Goal: Task Accomplishment & Management: Manage account settings

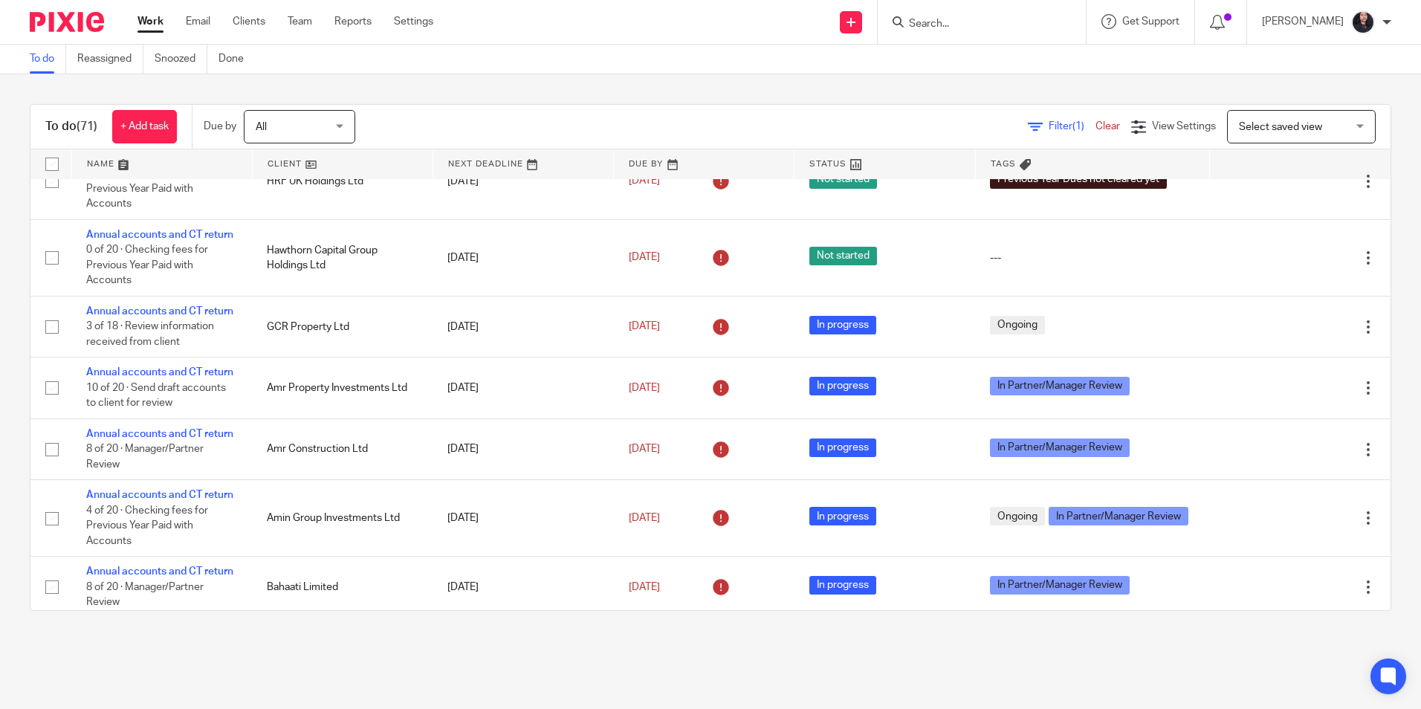
scroll to position [1228, 0]
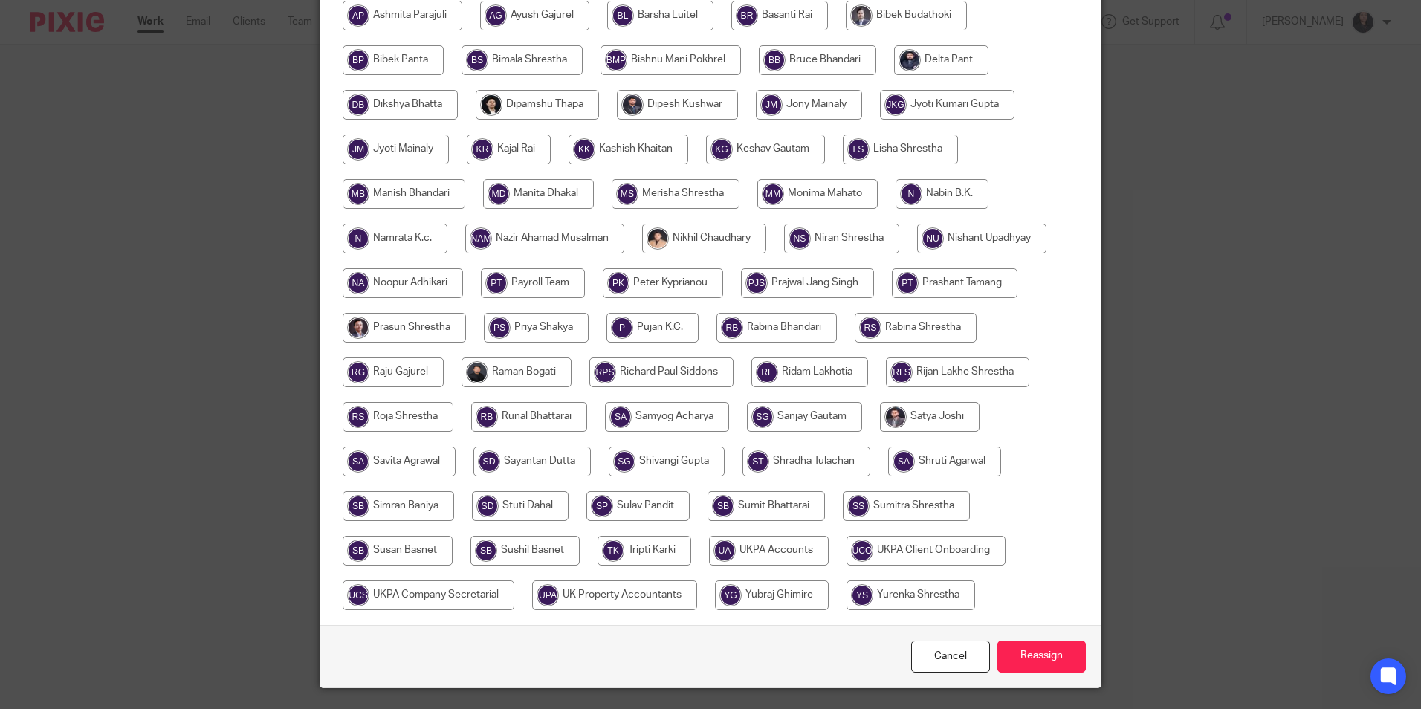
scroll to position [372, 0]
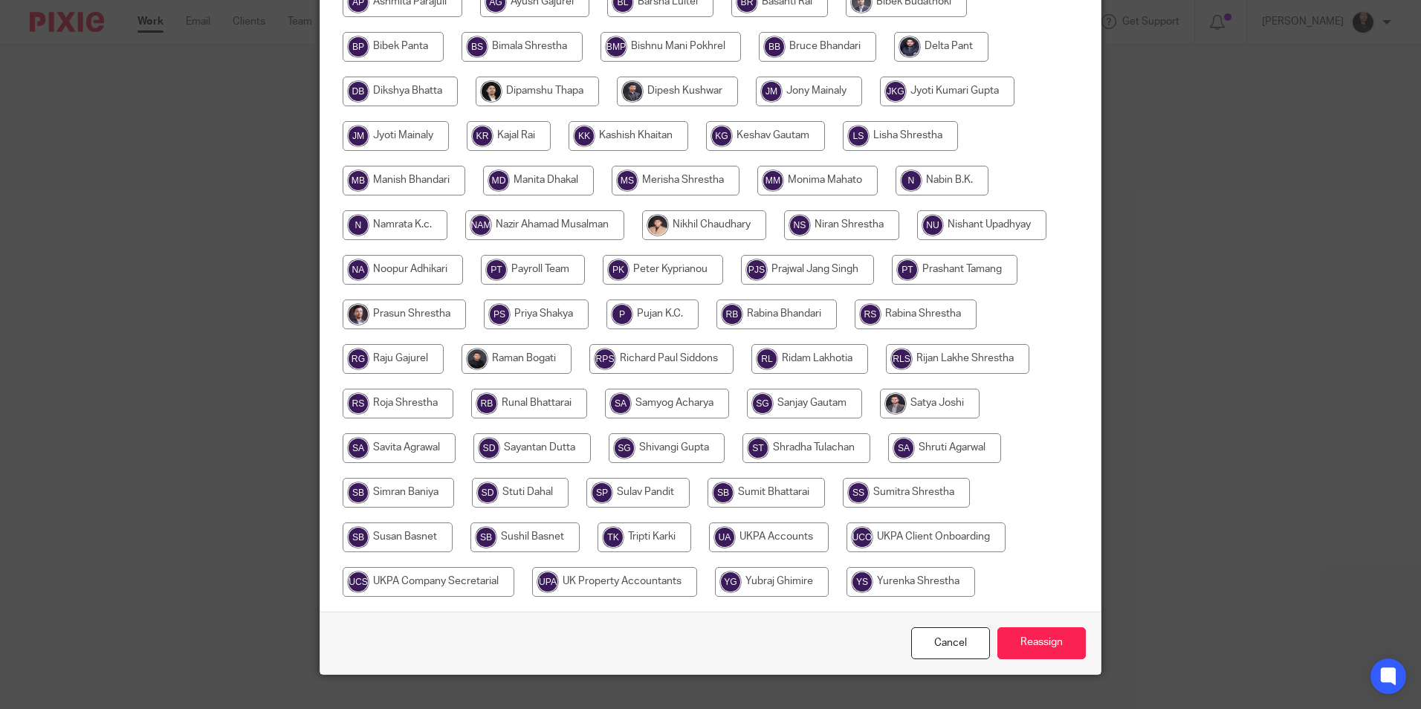
click at [396, 398] on input "radio" at bounding box center [398, 404] width 111 height 30
radio input "true"
click at [1044, 638] on input "Reassign" at bounding box center [1042, 643] width 88 height 32
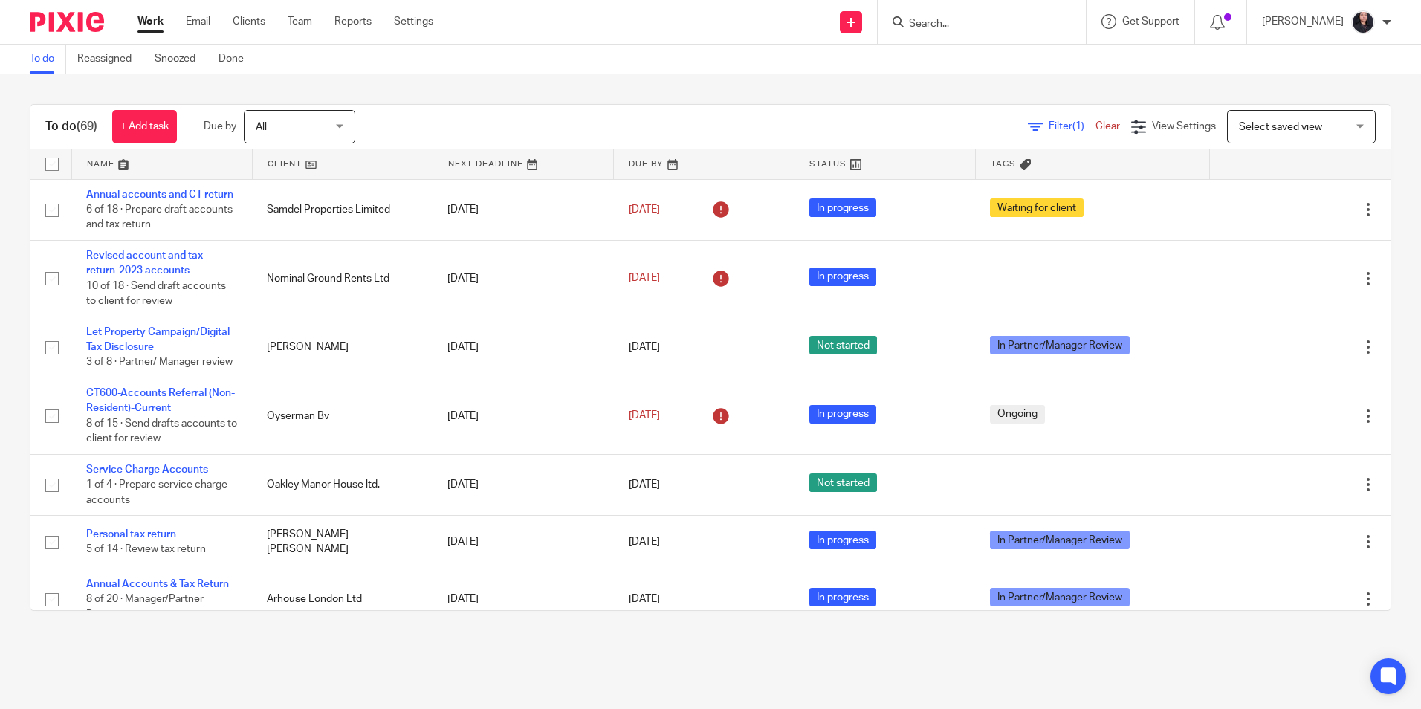
click at [928, 28] on input "Search" at bounding box center [975, 24] width 134 height 13
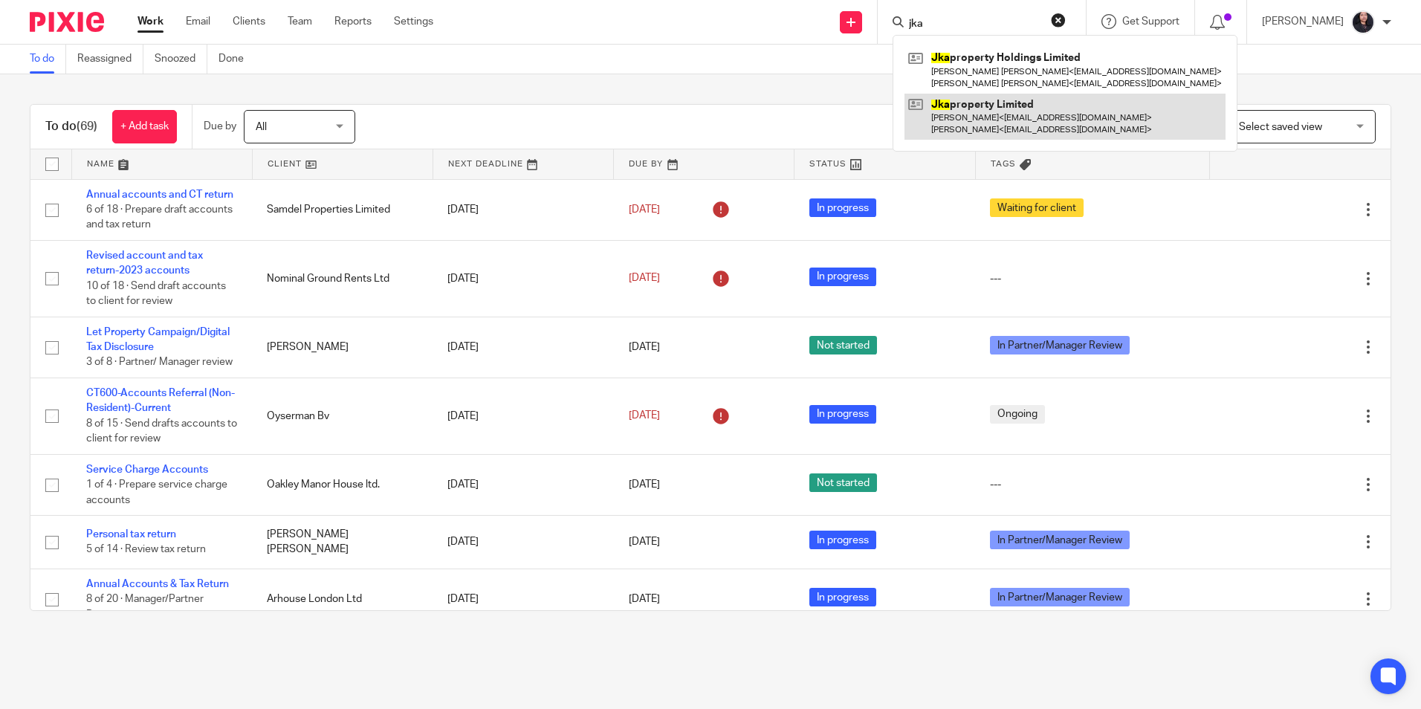
type input "jka"
click at [969, 107] on link at bounding box center [1065, 117] width 321 height 46
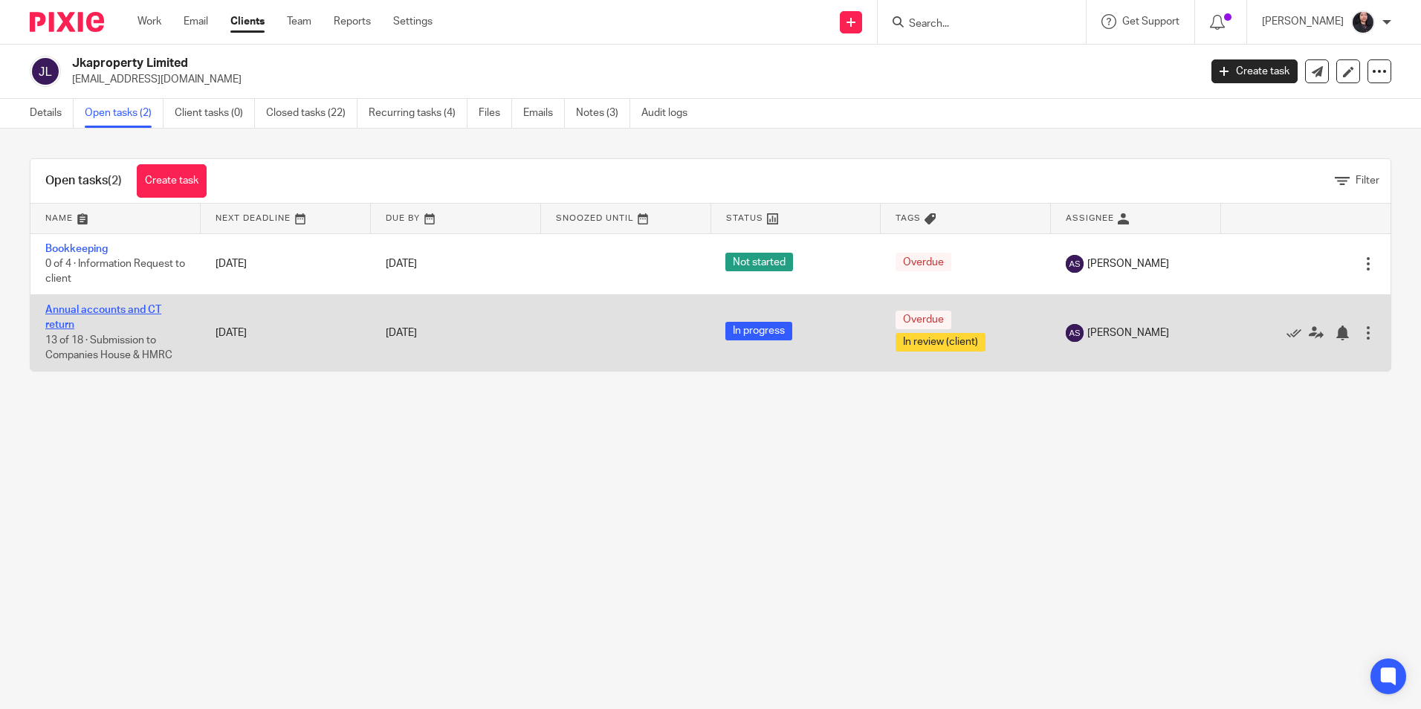
click at [125, 308] on link "Annual accounts and CT return" at bounding box center [103, 317] width 116 height 25
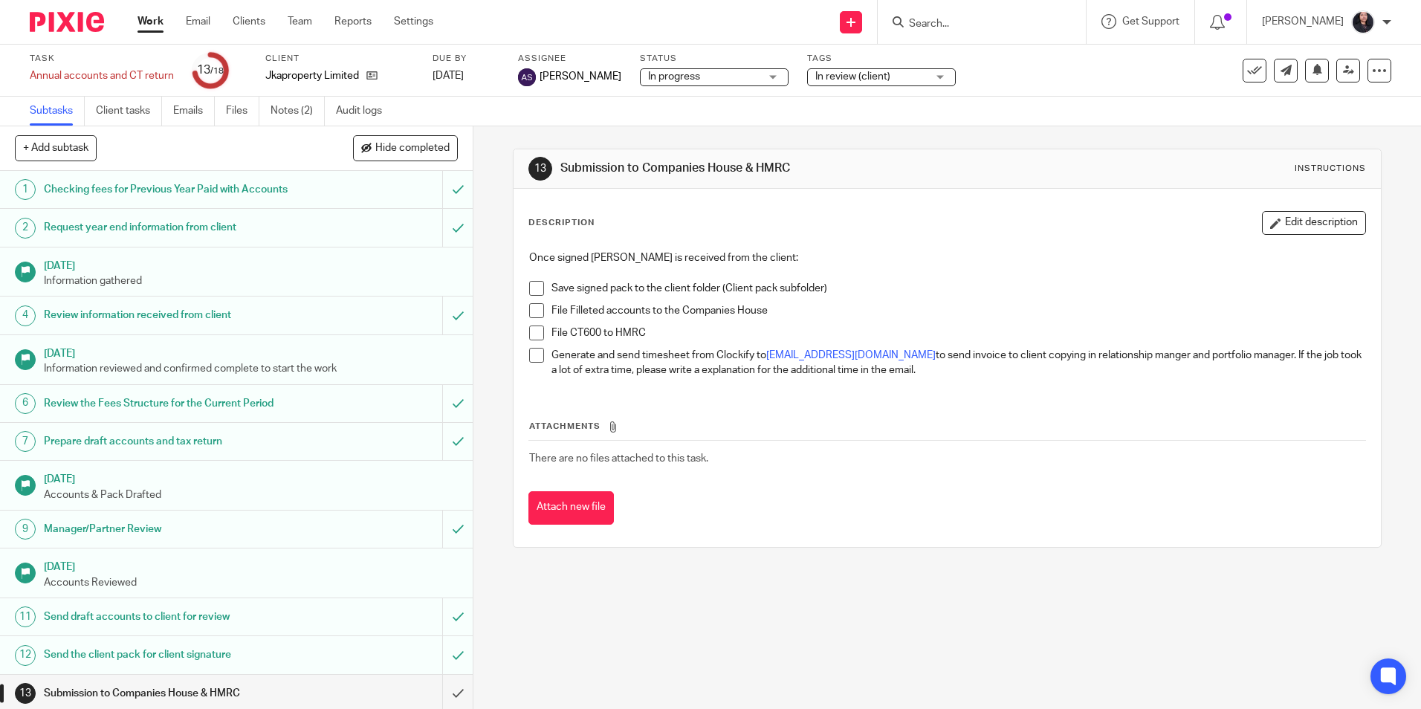
click at [838, 77] on span "In review (client)" at bounding box center [852, 76] width 75 height 10
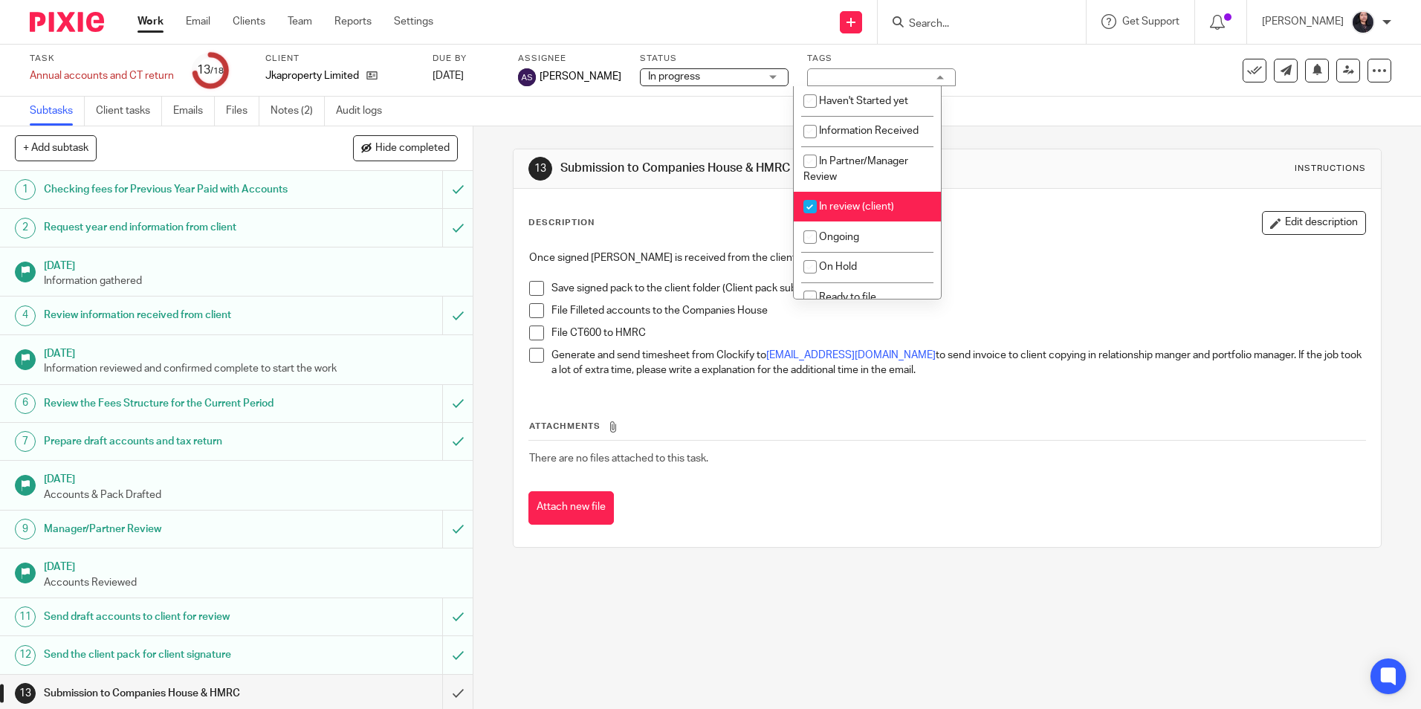
click at [847, 204] on span "In review (client)" at bounding box center [856, 206] width 75 height 10
checkbox input "false"
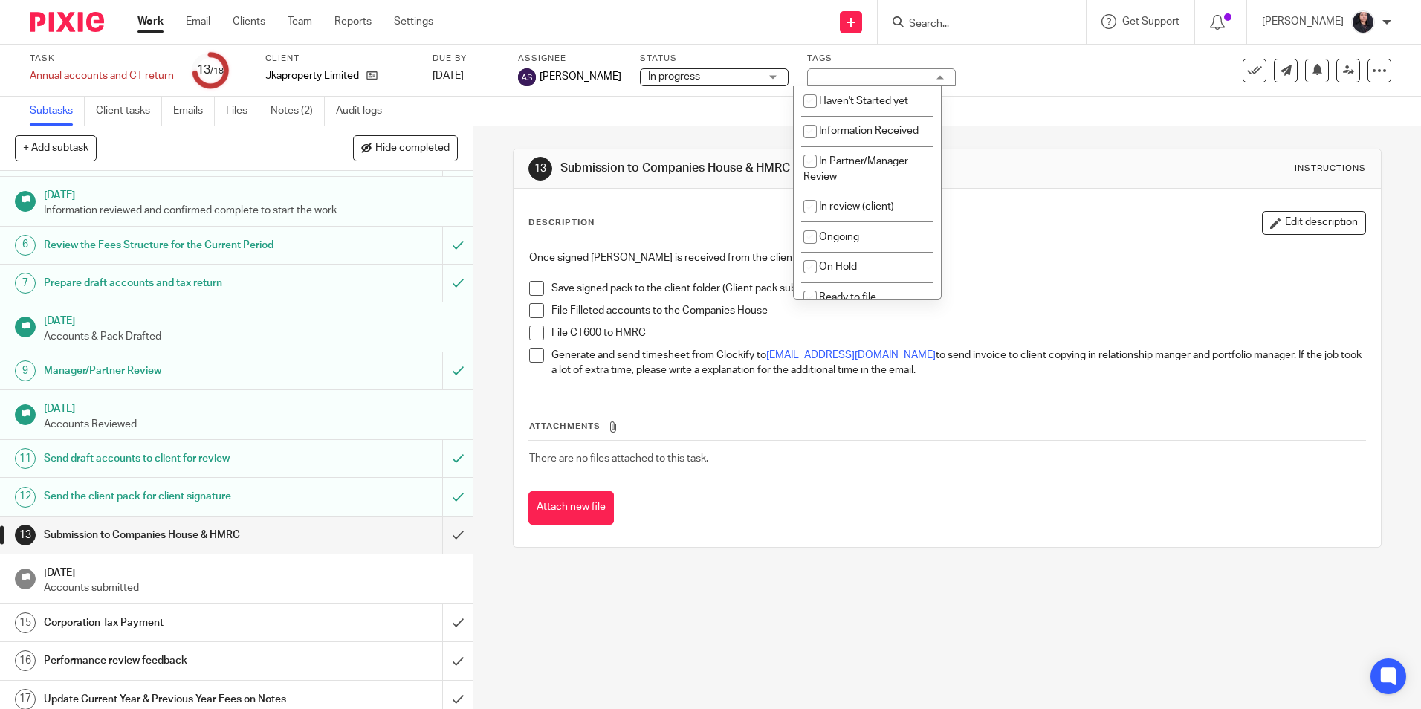
scroll to position [206, 0]
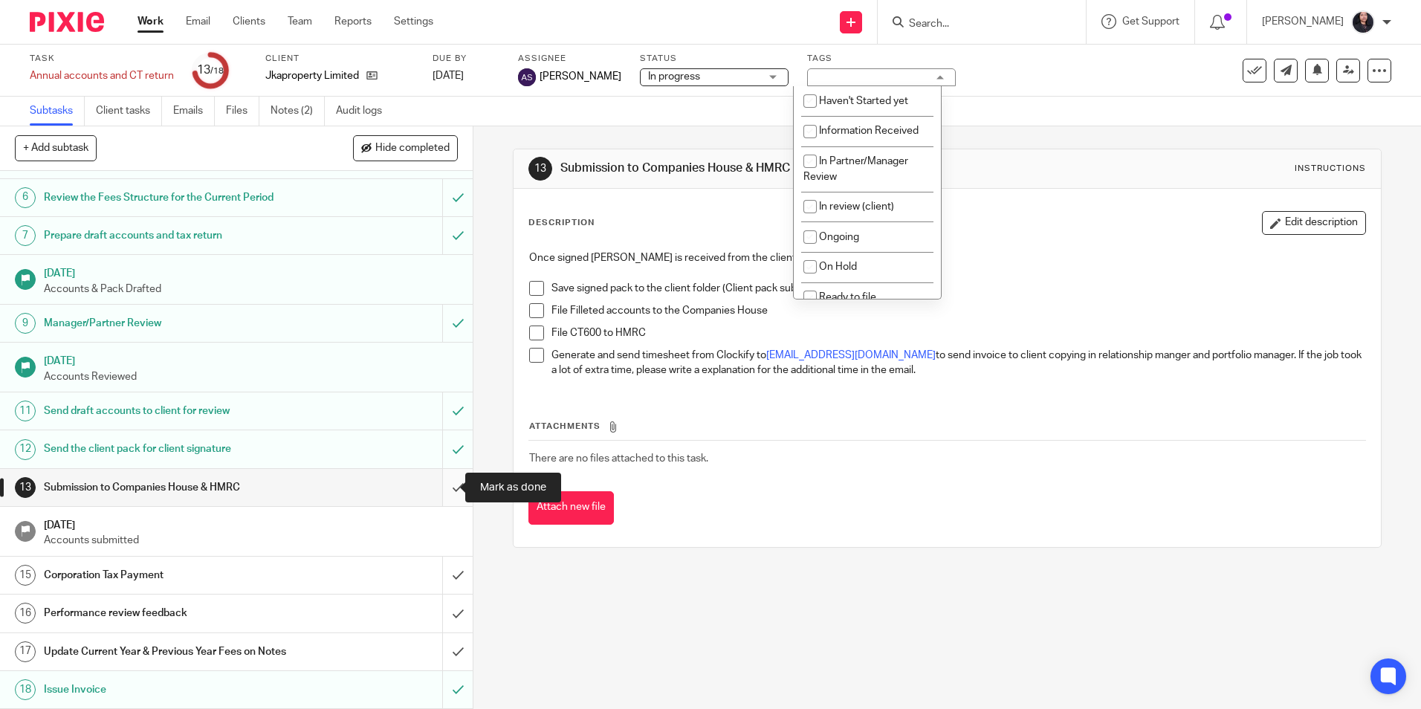
click at [440, 486] on input "submit" at bounding box center [236, 487] width 473 height 37
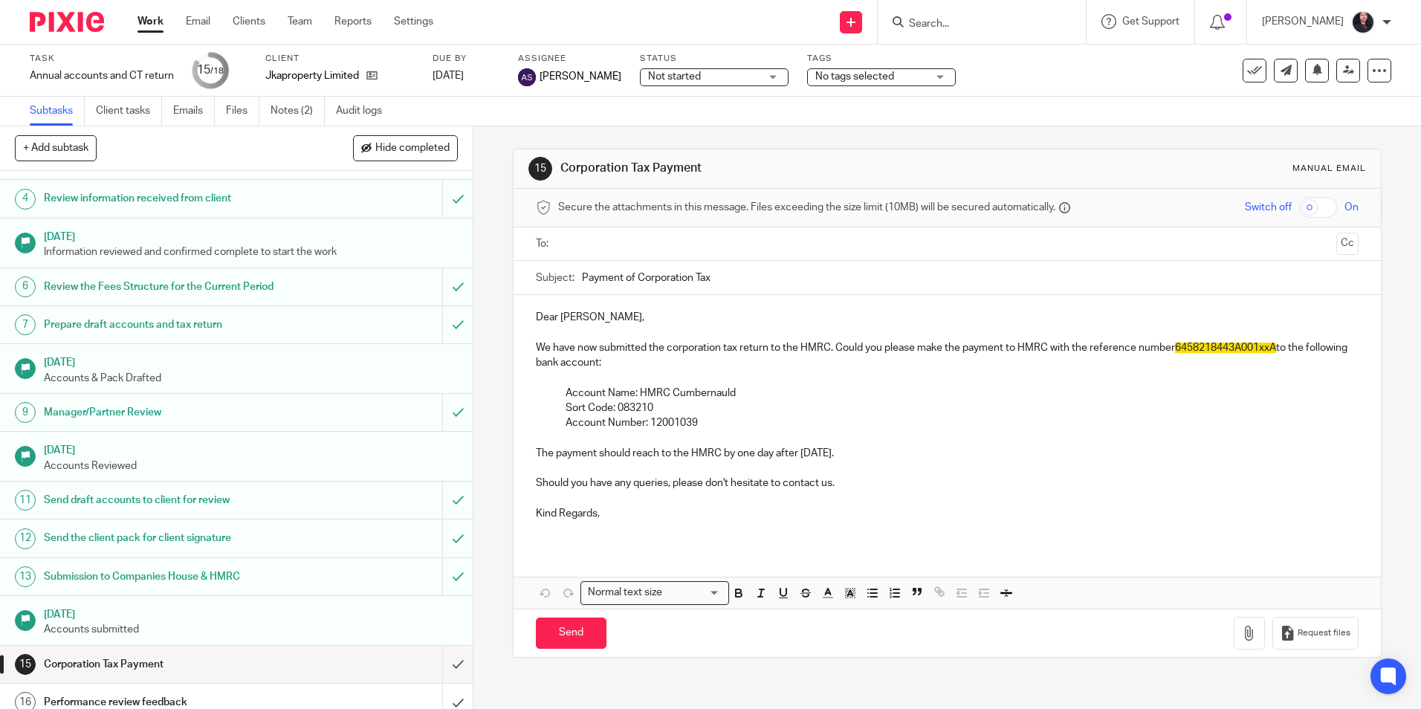
scroll to position [206, 0]
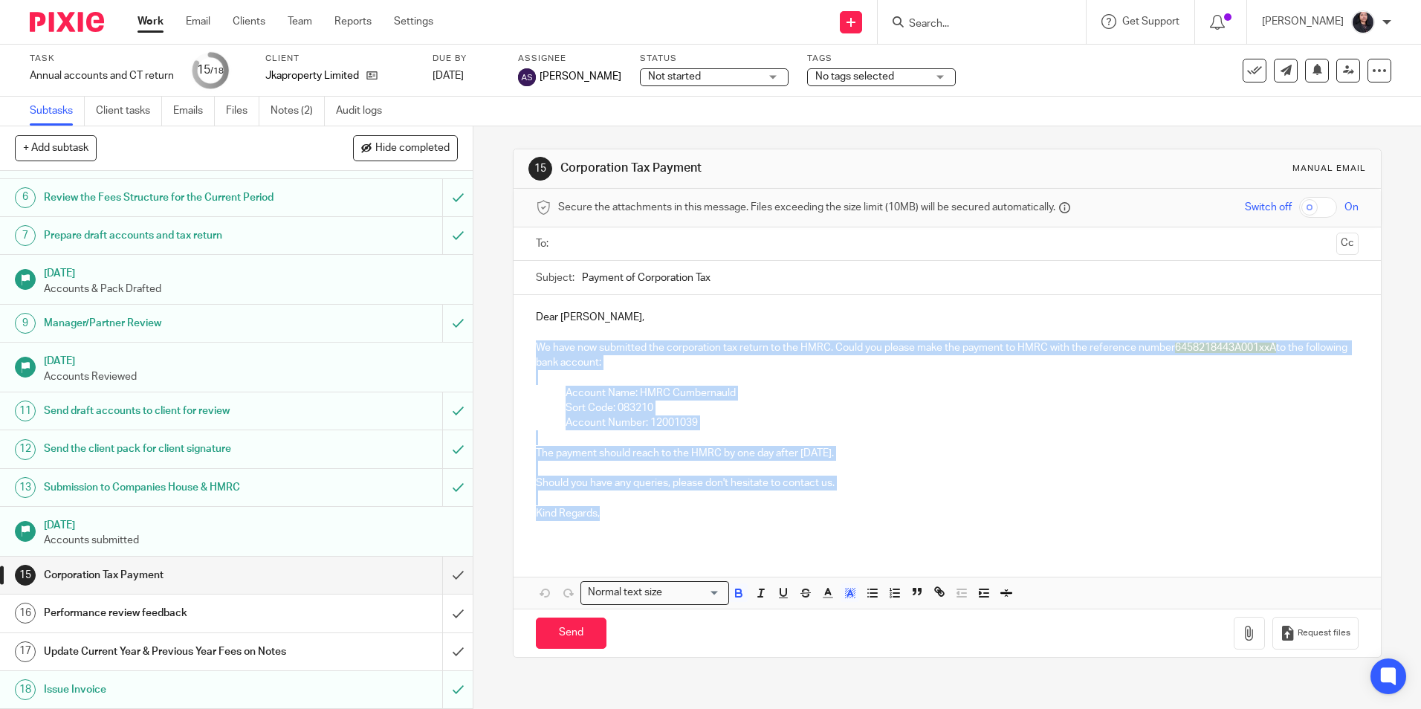
drag, startPoint x: 529, startPoint y: 341, endPoint x: 607, endPoint y: 517, distance: 191.7
click at [607, 517] on div "Dear Jimmy, We have now submitted the corporation tax return to the HMRC. Could…" at bounding box center [947, 421] width 867 height 252
copy div "We have now submitted the corporation tax return to the HMRC. Could you please …"
click at [438, 578] on input "submit" at bounding box center [236, 575] width 473 height 37
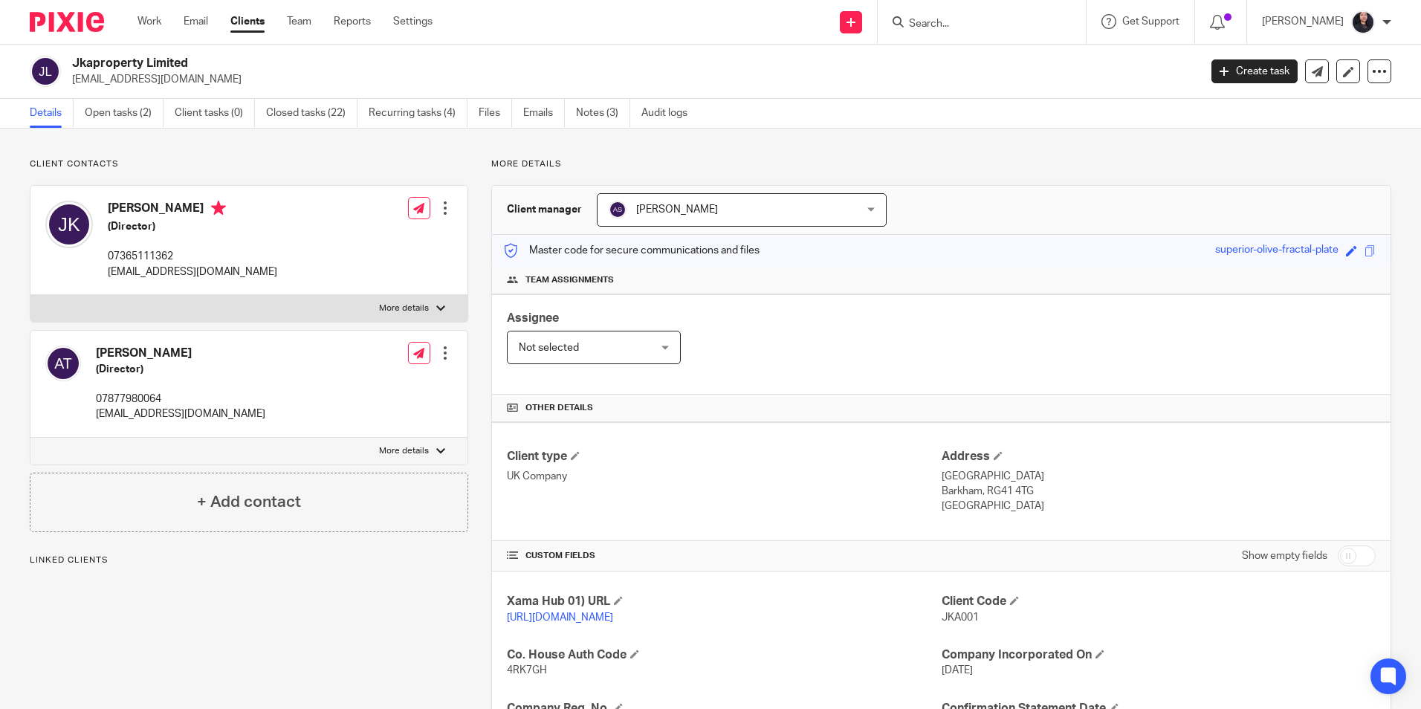
scroll to position [358, 0]
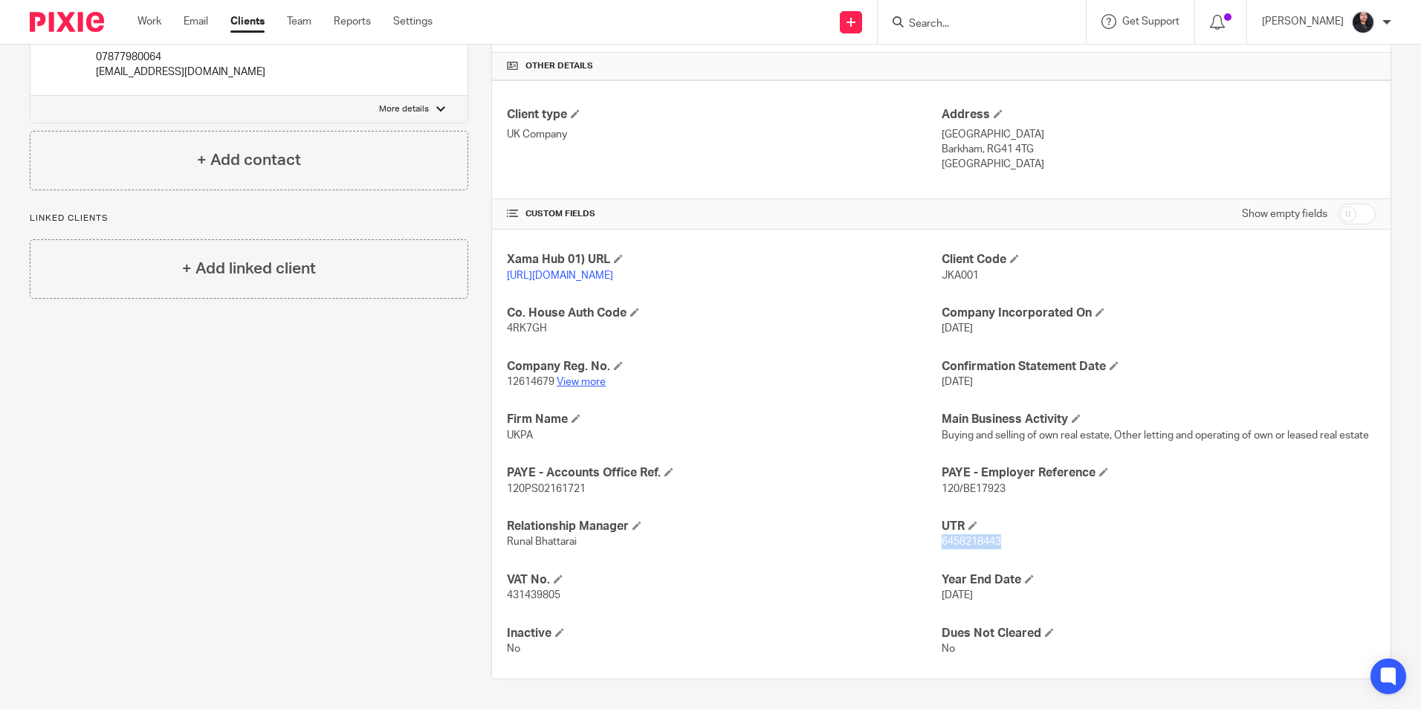
click at [580, 384] on link "View more" at bounding box center [581, 382] width 49 height 10
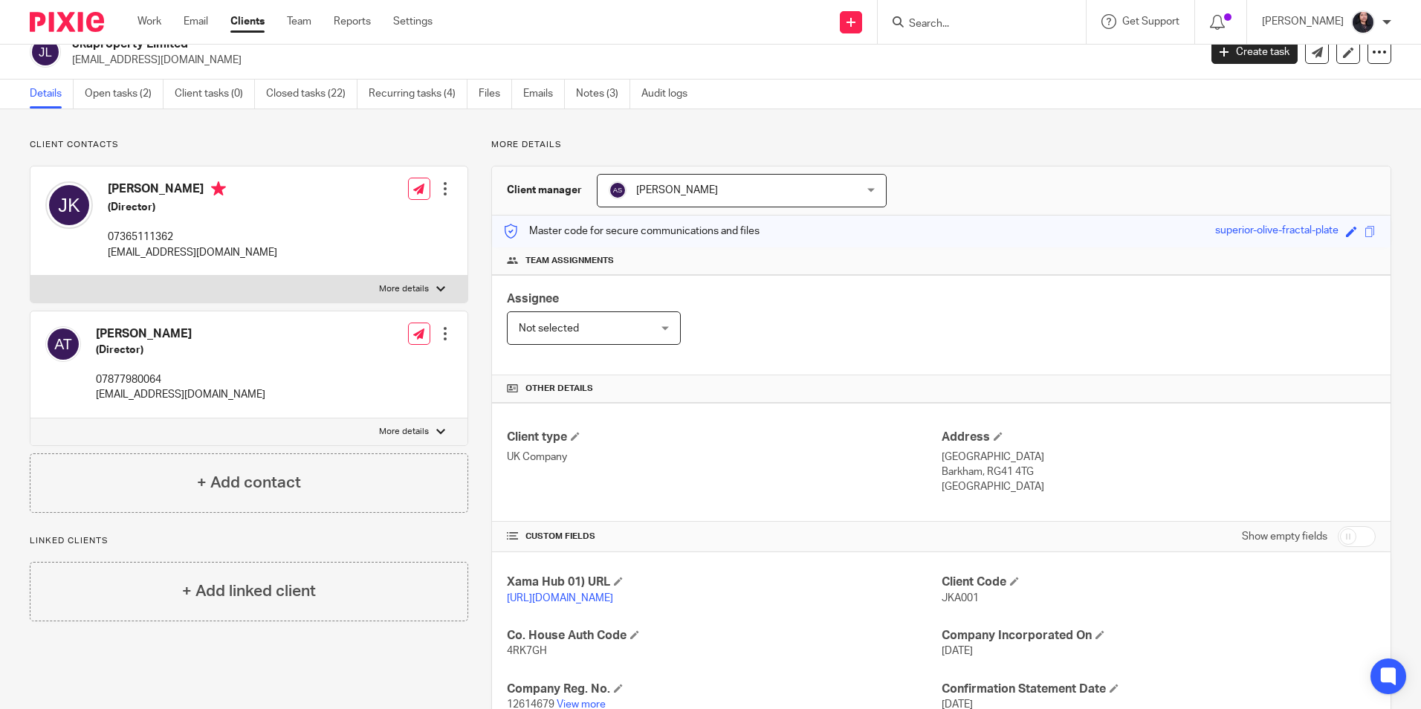
scroll to position [0, 0]
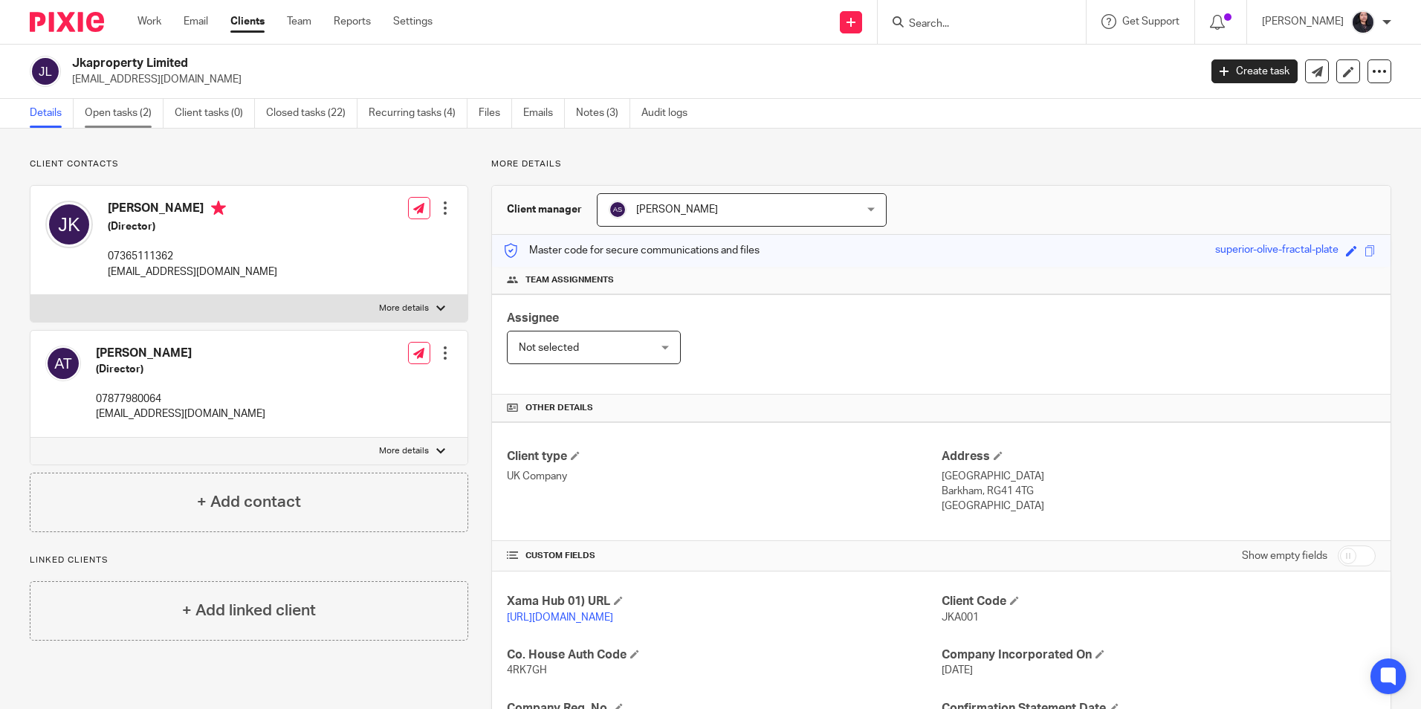
click at [104, 116] on link "Open tasks (2)" at bounding box center [124, 113] width 79 height 29
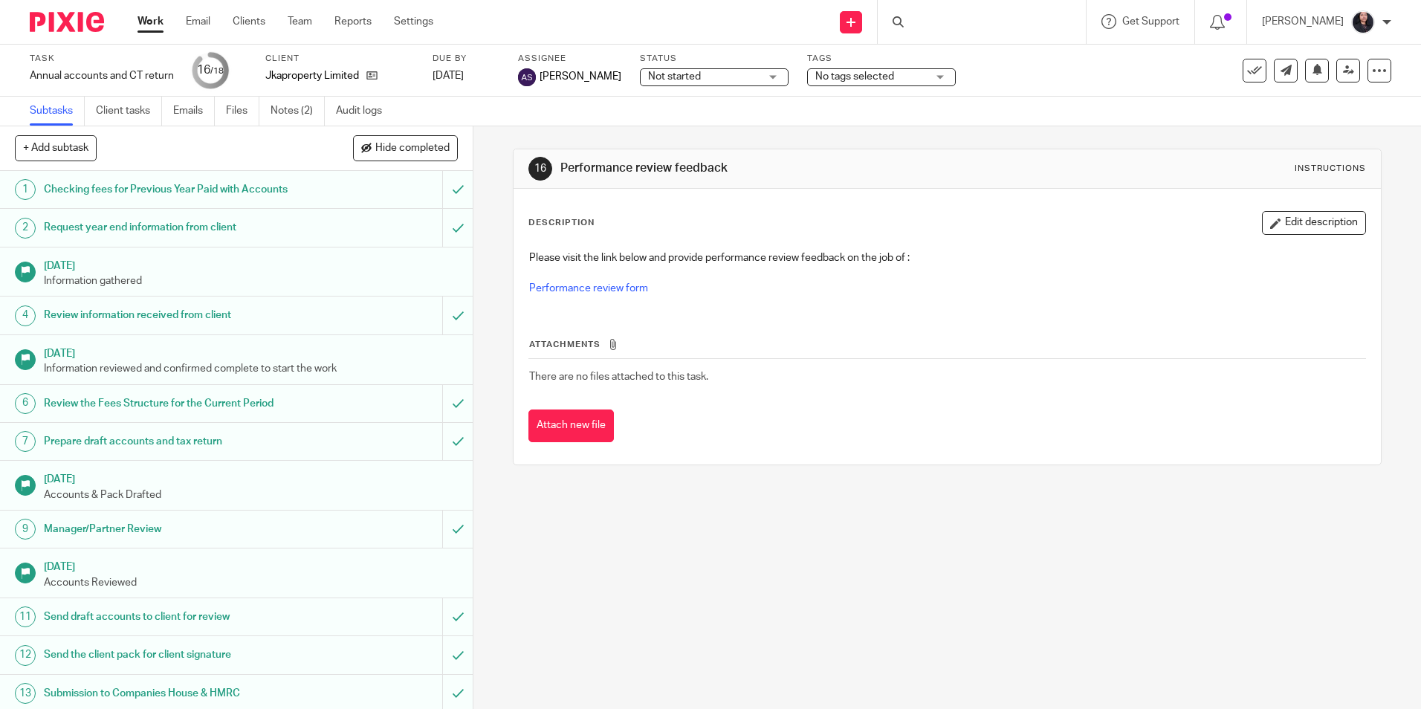
scroll to position [206, 0]
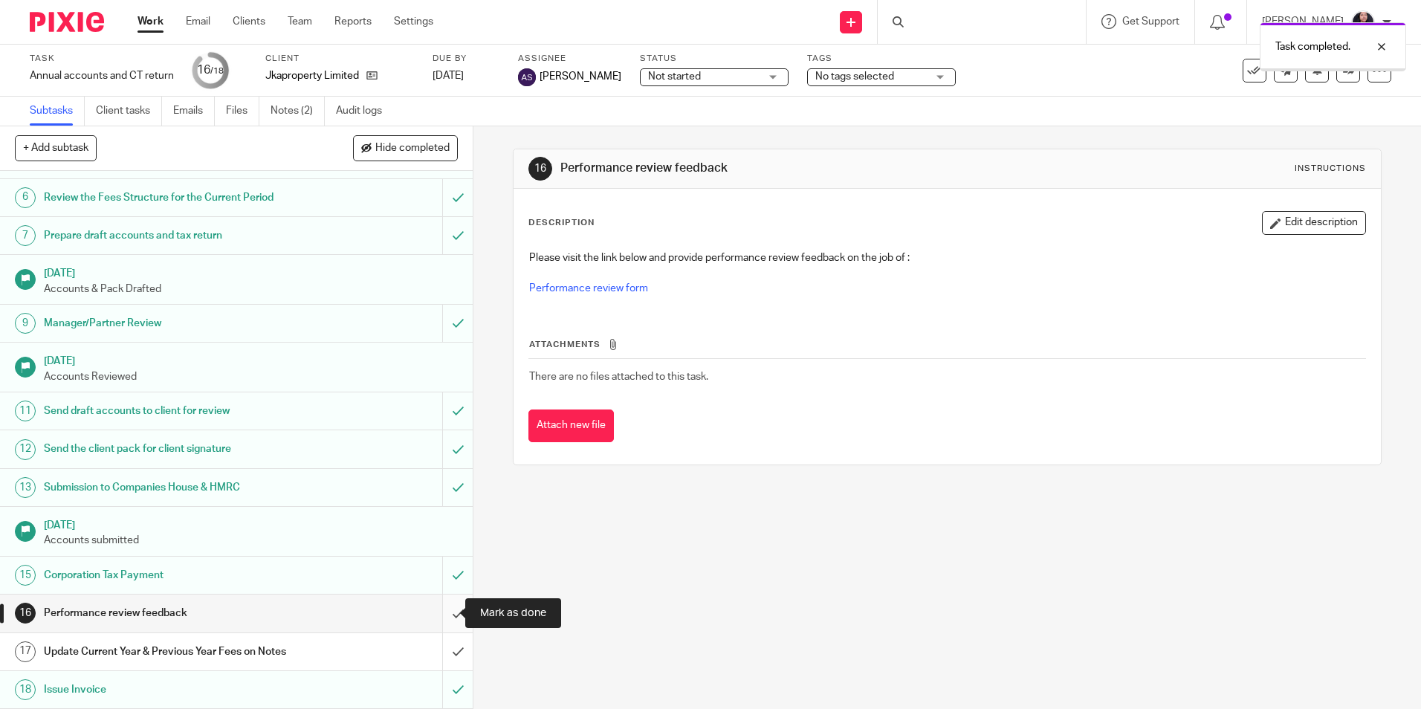
click at [446, 614] on input "submit" at bounding box center [236, 613] width 473 height 37
click at [300, 105] on link "Notes (2)" at bounding box center [298, 111] width 54 height 29
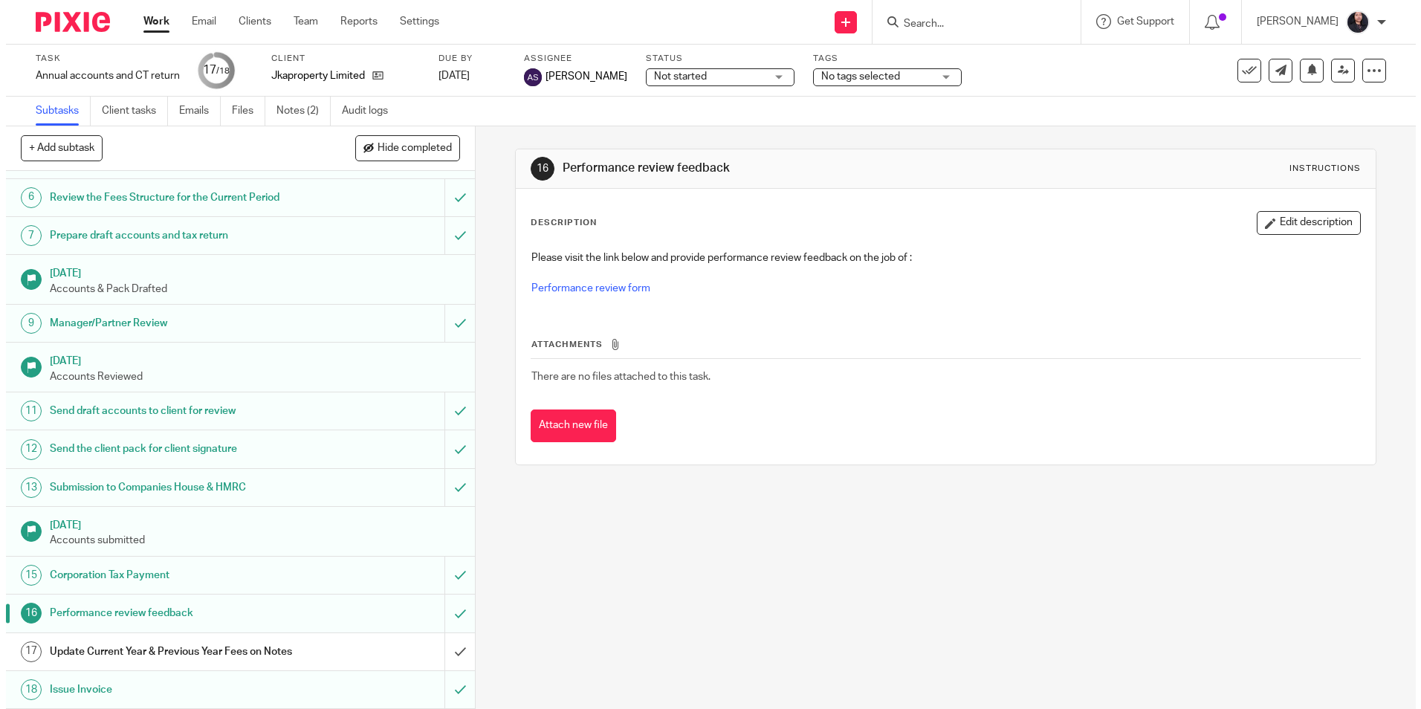
scroll to position [206, 0]
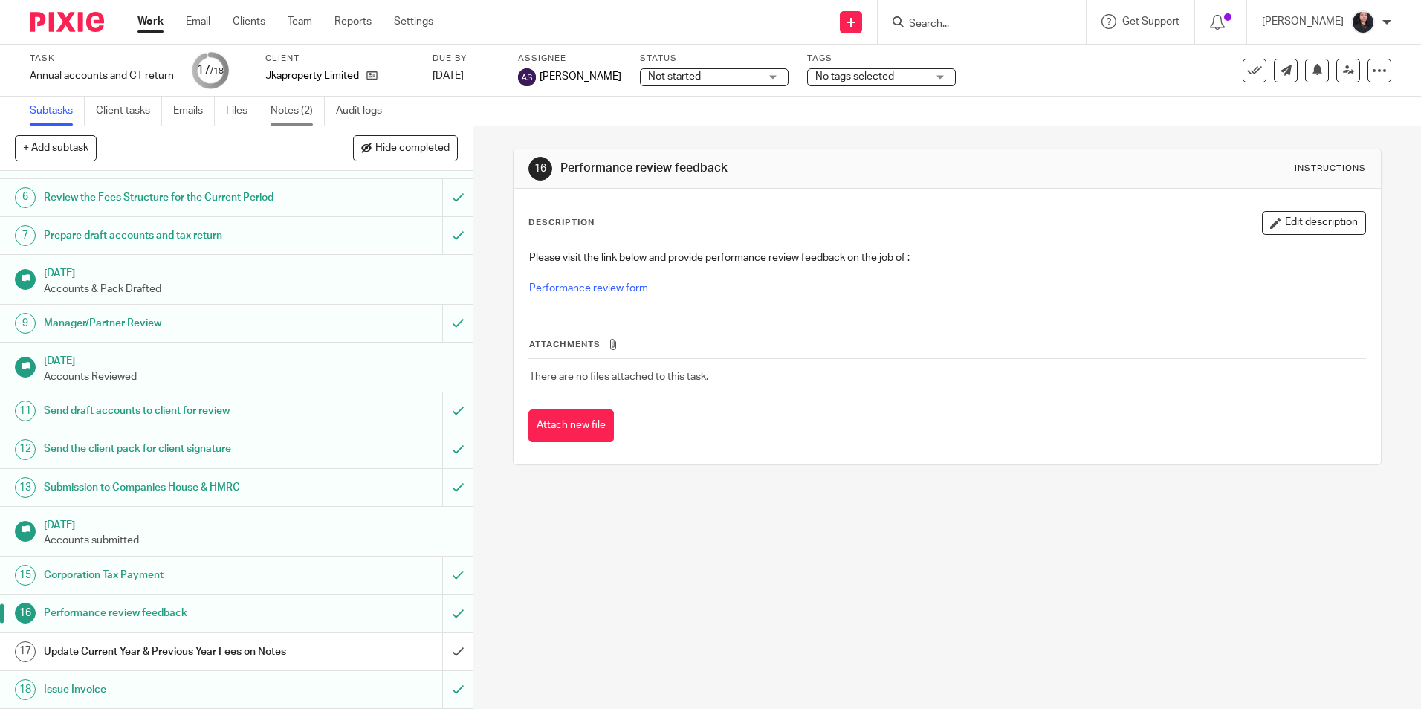
click at [296, 117] on link "Notes (2)" at bounding box center [298, 111] width 54 height 29
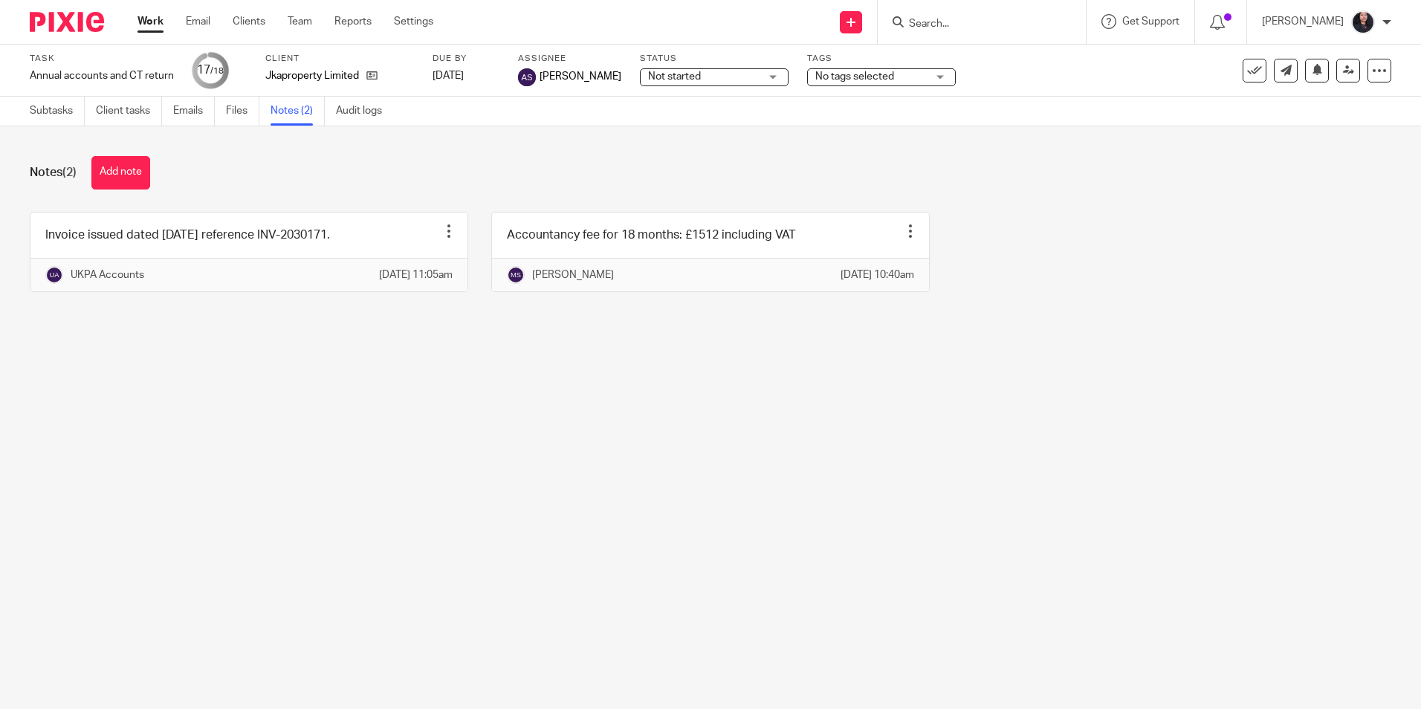
click at [129, 168] on button "Add note" at bounding box center [120, 172] width 59 height 33
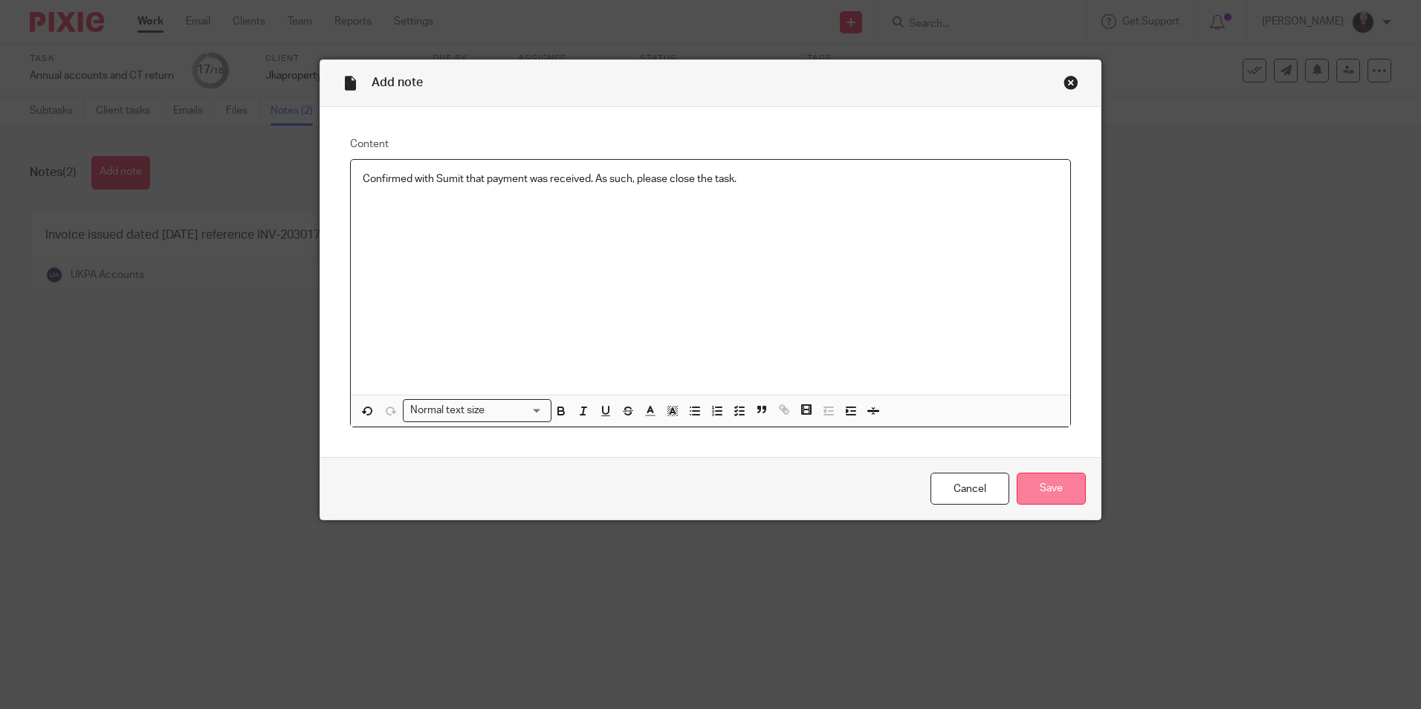
click at [1055, 488] on input "Save" at bounding box center [1051, 489] width 69 height 32
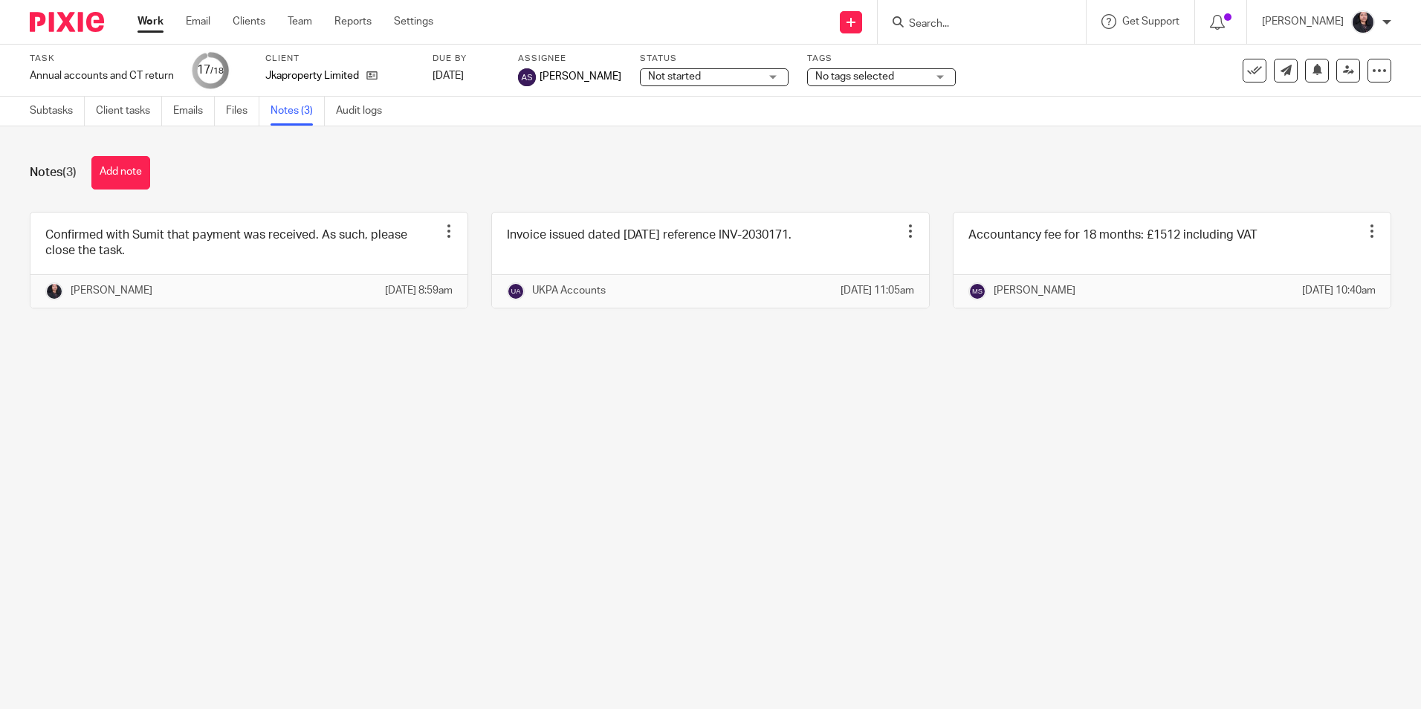
click at [77, 26] on img at bounding box center [67, 22] width 74 height 20
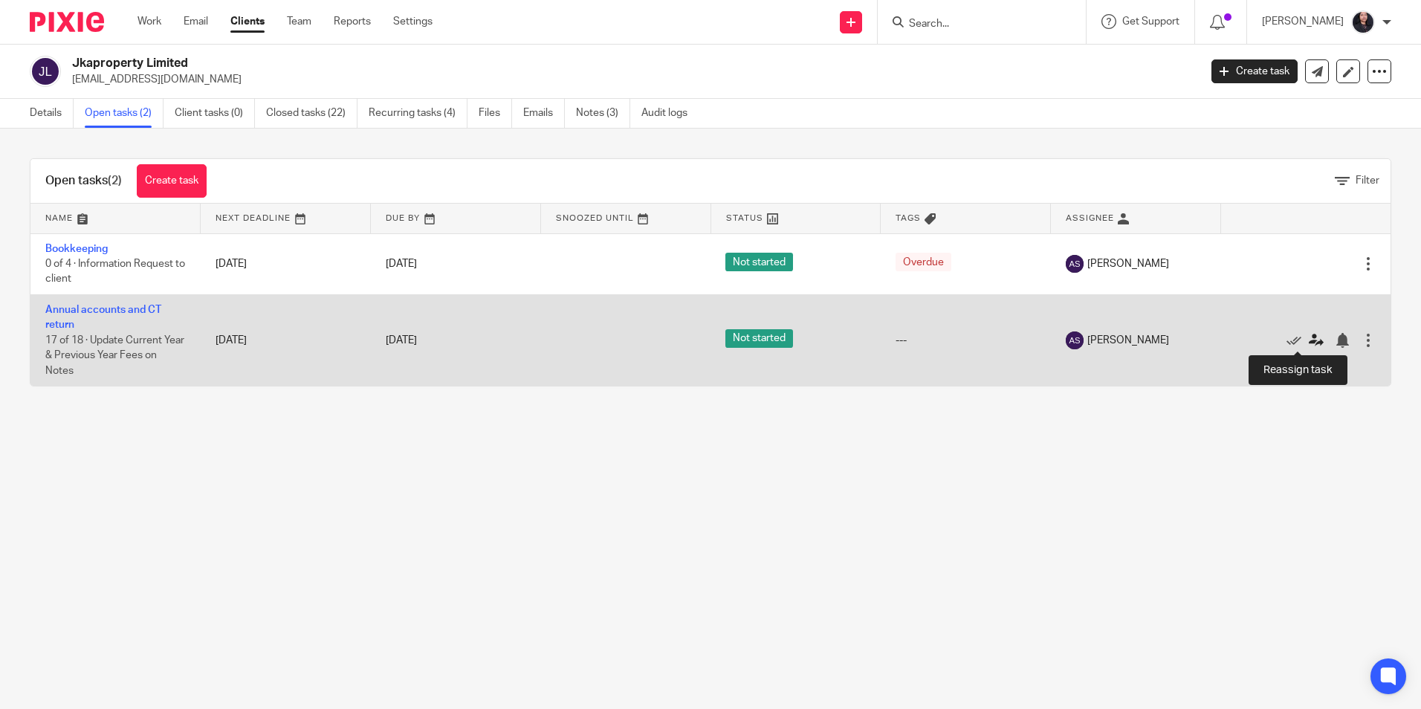
click at [1309, 343] on icon at bounding box center [1316, 340] width 15 height 15
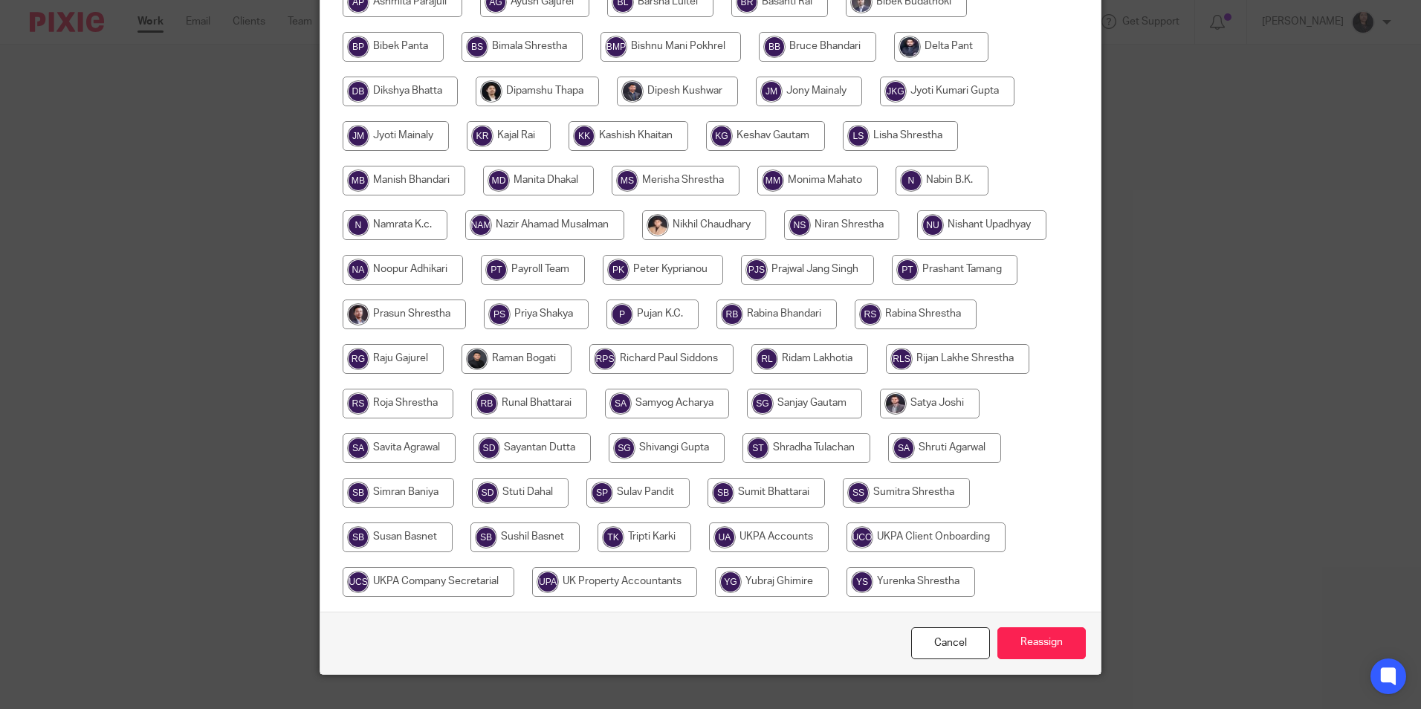
scroll to position [397, 0]
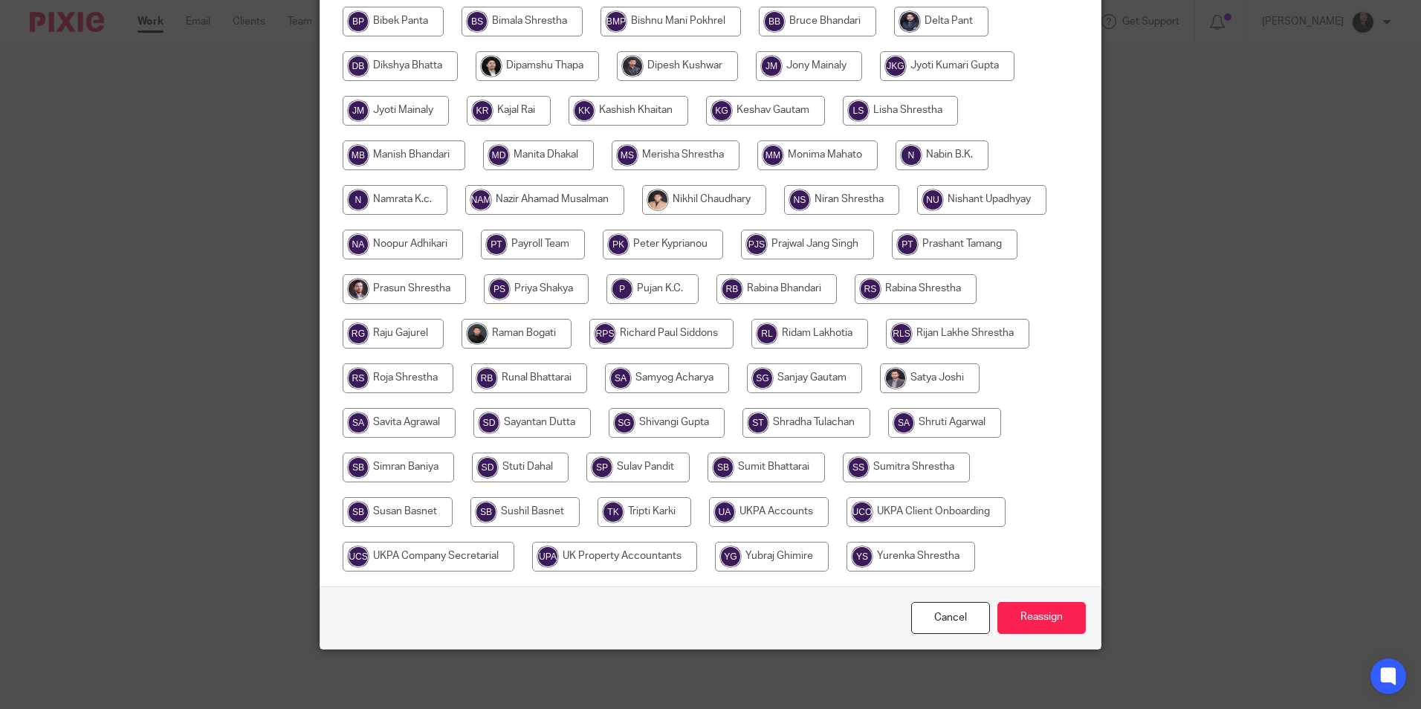
click at [737, 507] on input "radio" at bounding box center [769, 512] width 120 height 30
radio input "true"
click at [1019, 610] on input "Reassign" at bounding box center [1042, 618] width 88 height 32
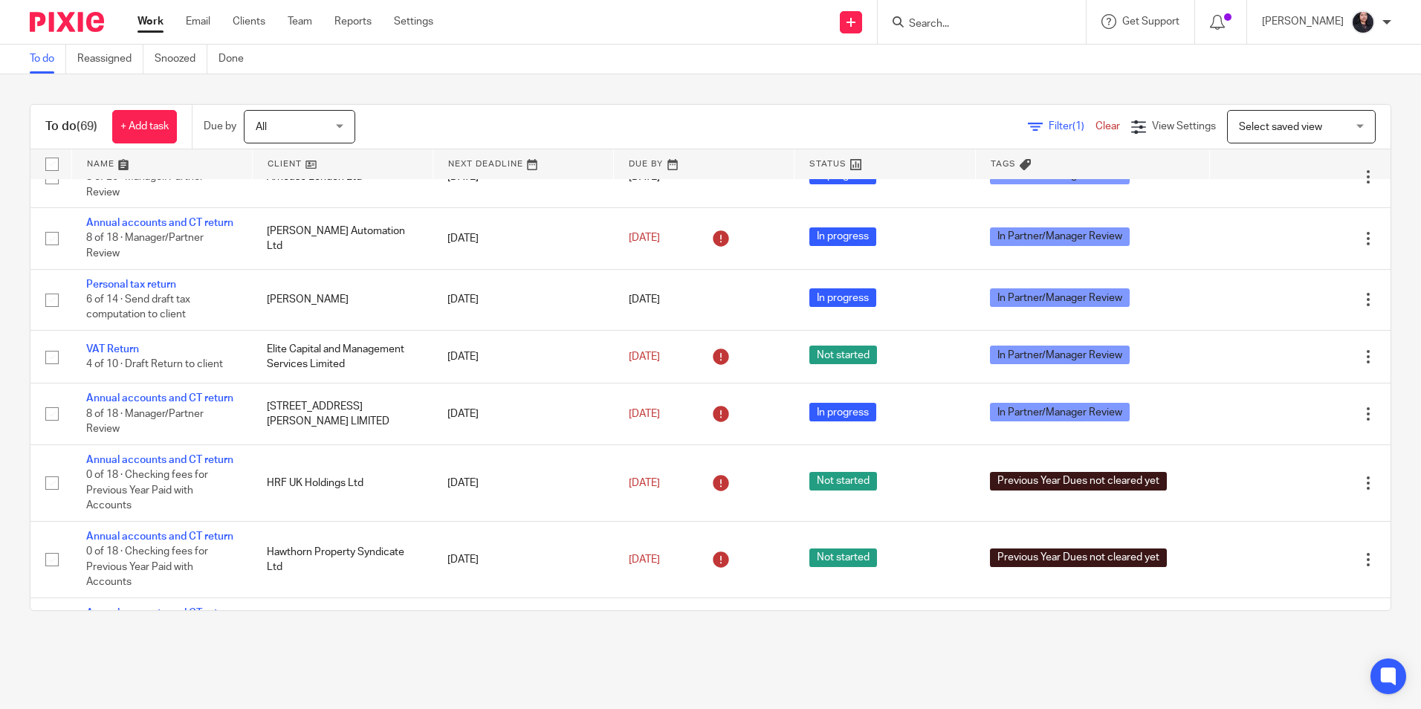
scroll to position [446, 0]
